Goal: Find specific page/section: Find specific page/section

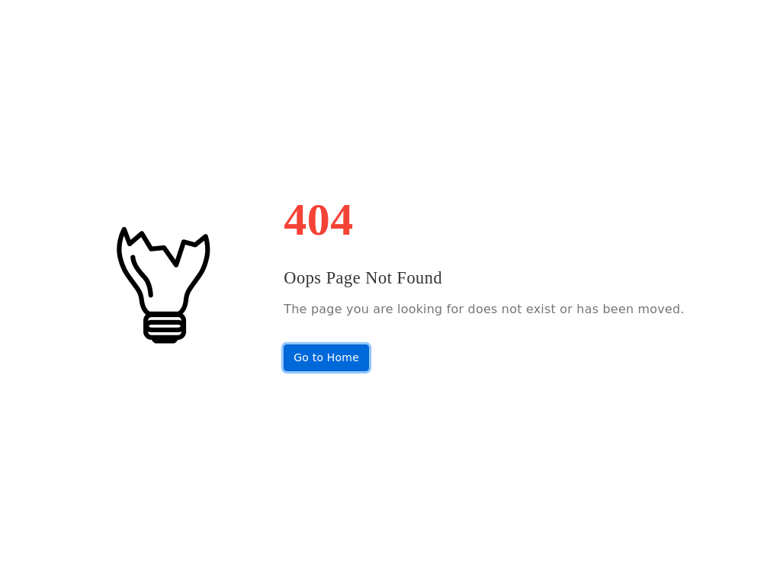
click at [346, 363] on link "Go to Home" at bounding box center [325, 357] width 85 height 27
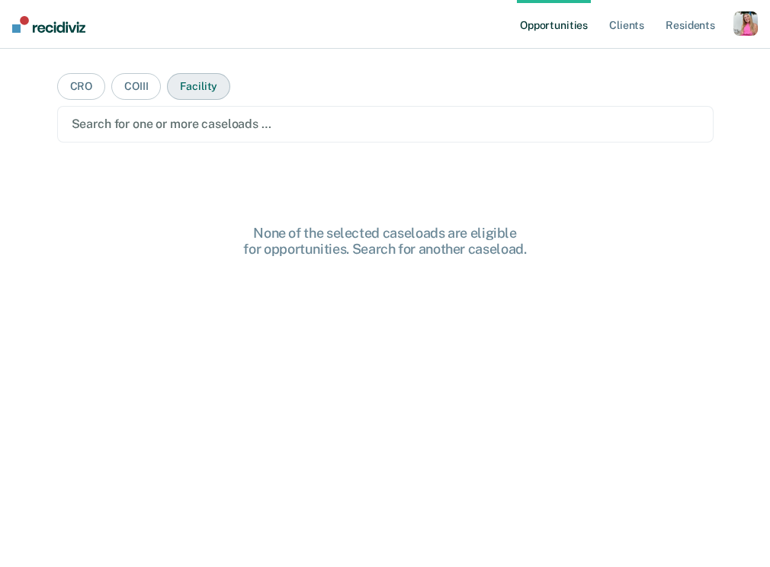
click at [201, 94] on button "Facility" at bounding box center [198, 86] width 63 height 27
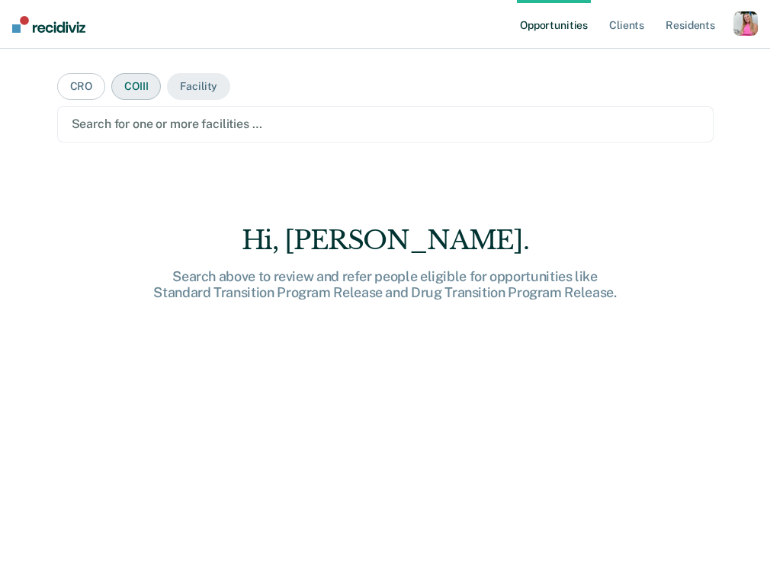
click at [136, 88] on button "COIII" at bounding box center [136, 86] width 50 height 27
click at [745, 33] on div "button" at bounding box center [745, 23] width 24 height 24
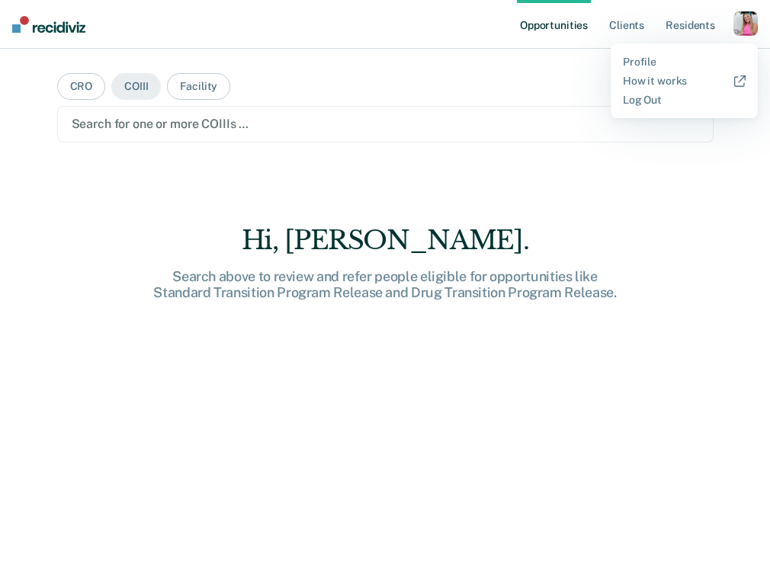
click at [113, 121] on div at bounding box center [385, 124] width 627 height 18
